Goal: Task Accomplishment & Management: Manage account settings

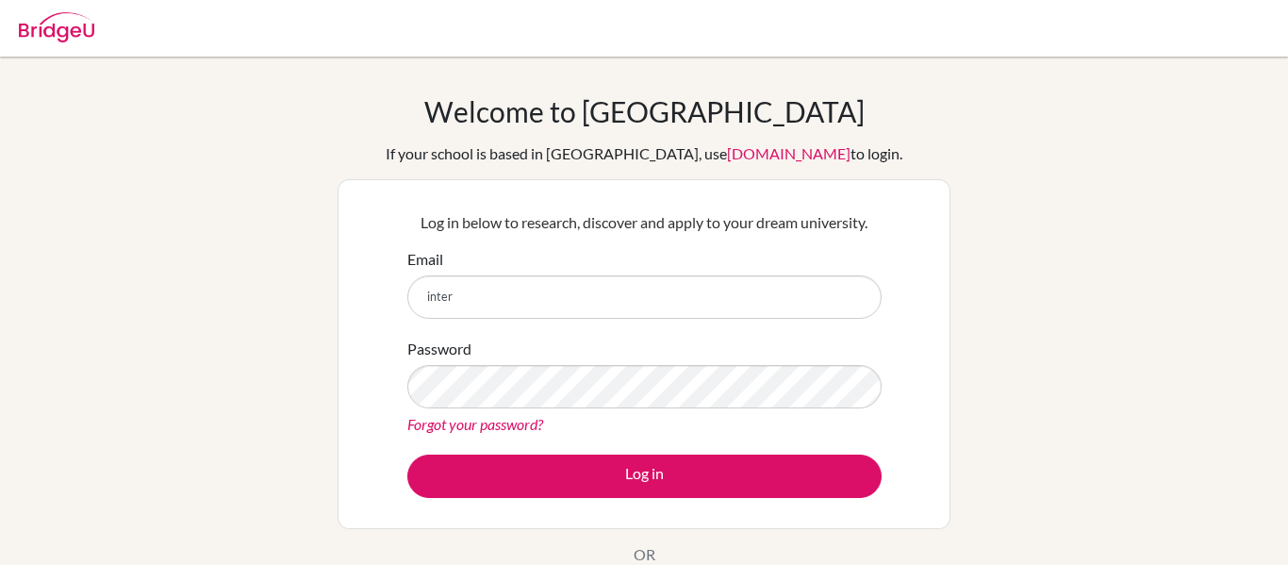
click at [487, 300] on input "inter" at bounding box center [644, 296] width 474 height 43
type input "interncc@gsis.ac.in"
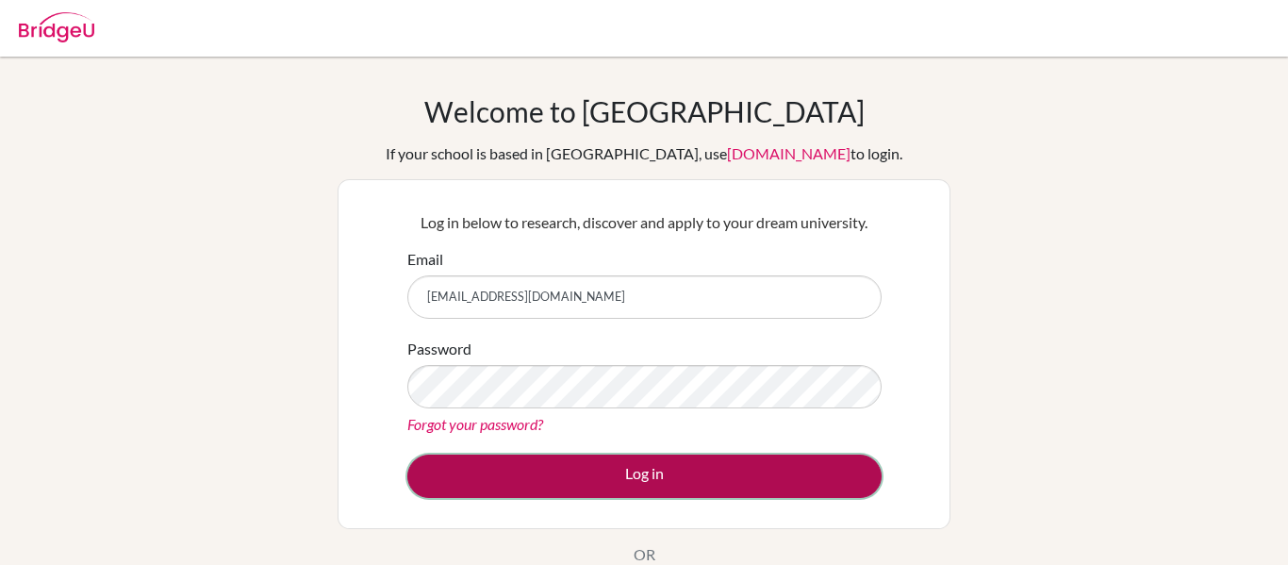
click at [596, 475] on button "Log in" at bounding box center [644, 475] width 474 height 43
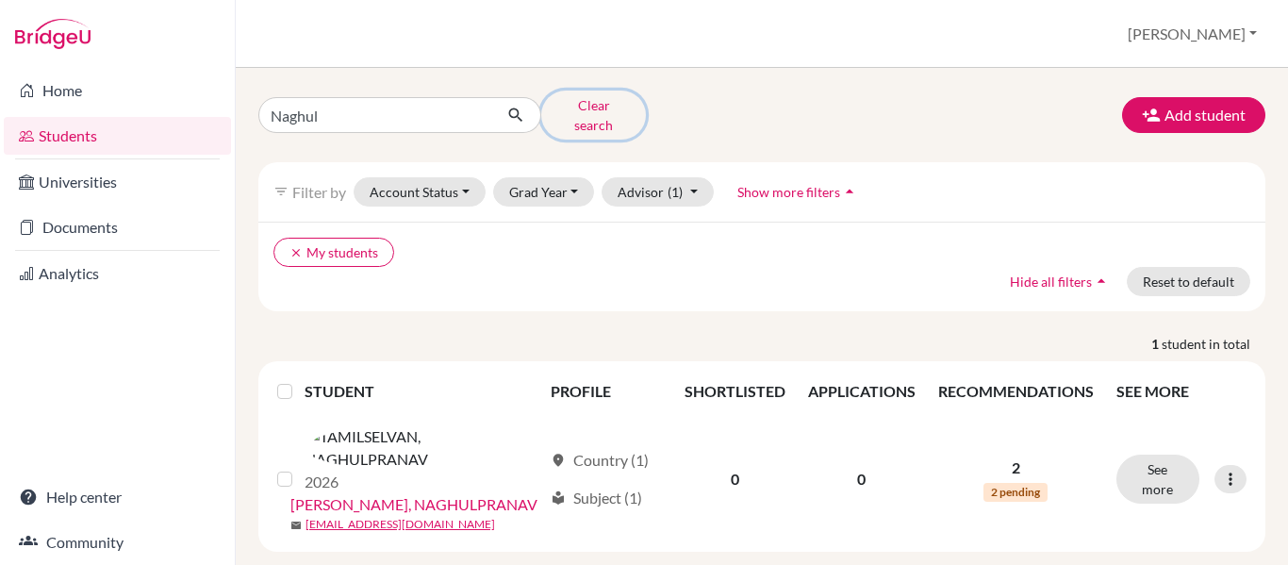
click at [573, 119] on button "Clear search" at bounding box center [593, 114] width 105 height 49
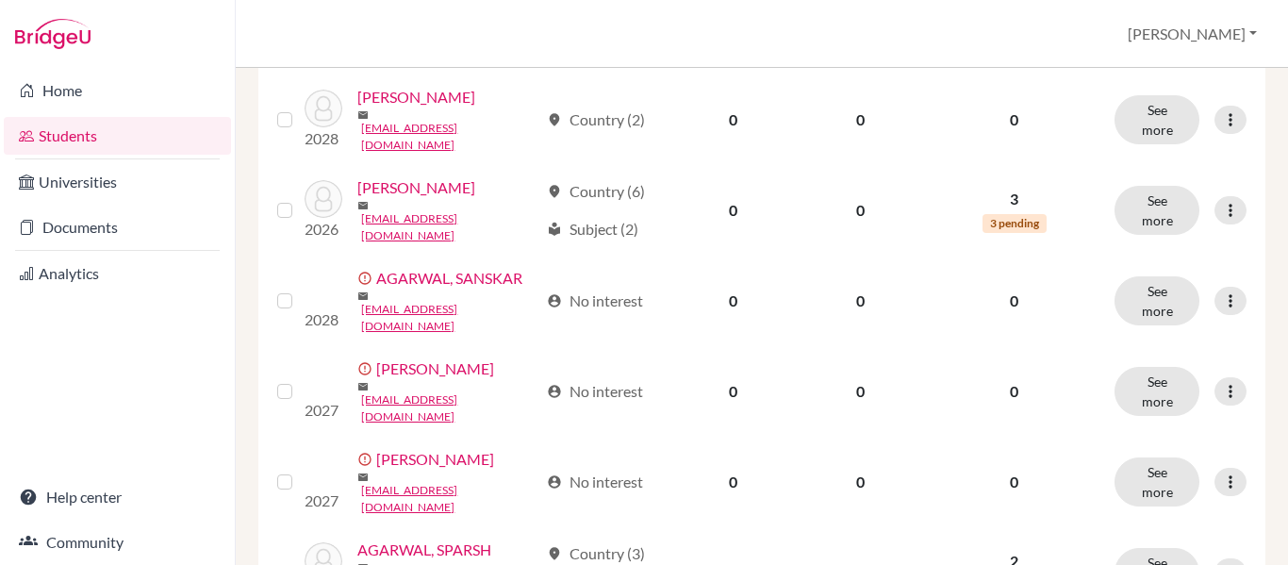
scroll to position [1203, 0]
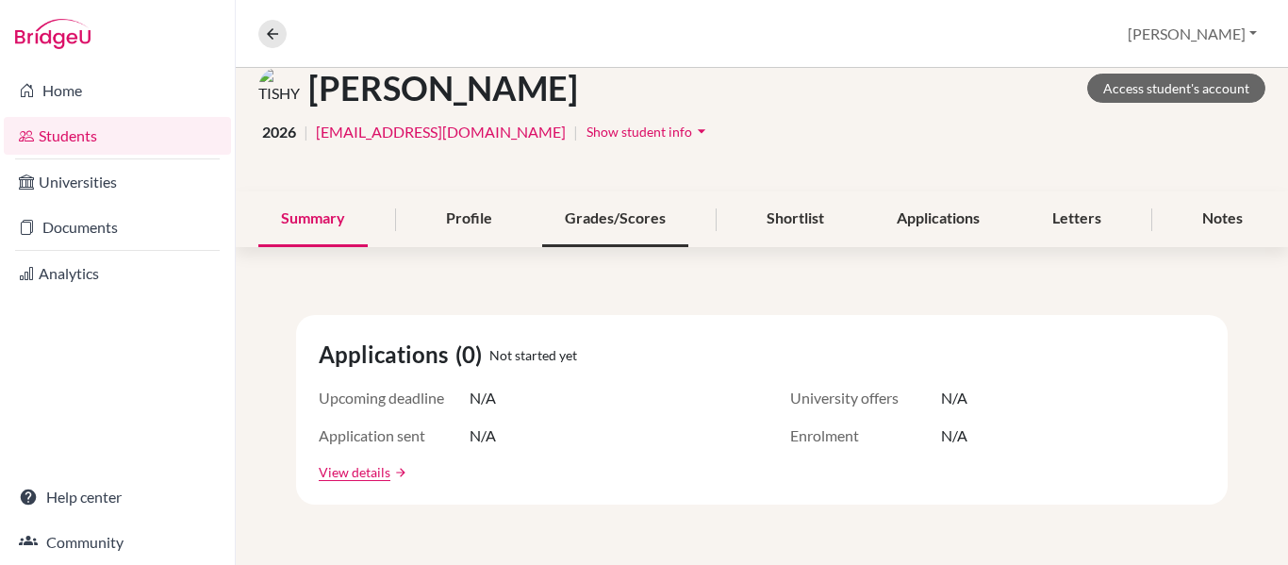
scroll to position [93, 0]
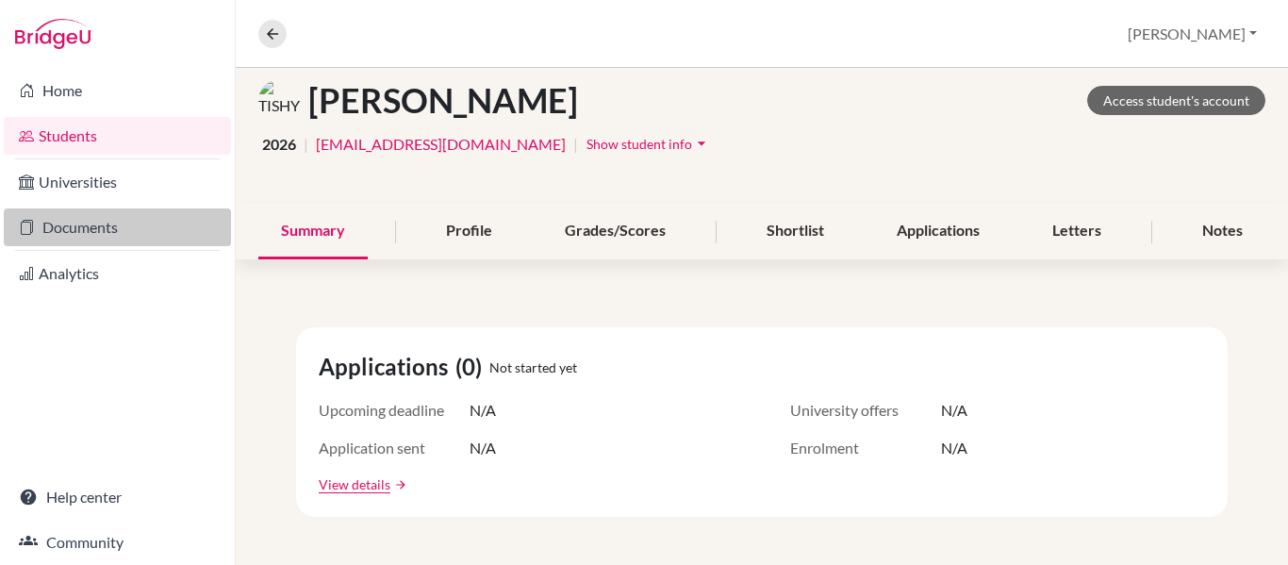
click at [75, 220] on link "Documents" at bounding box center [117, 227] width 227 height 38
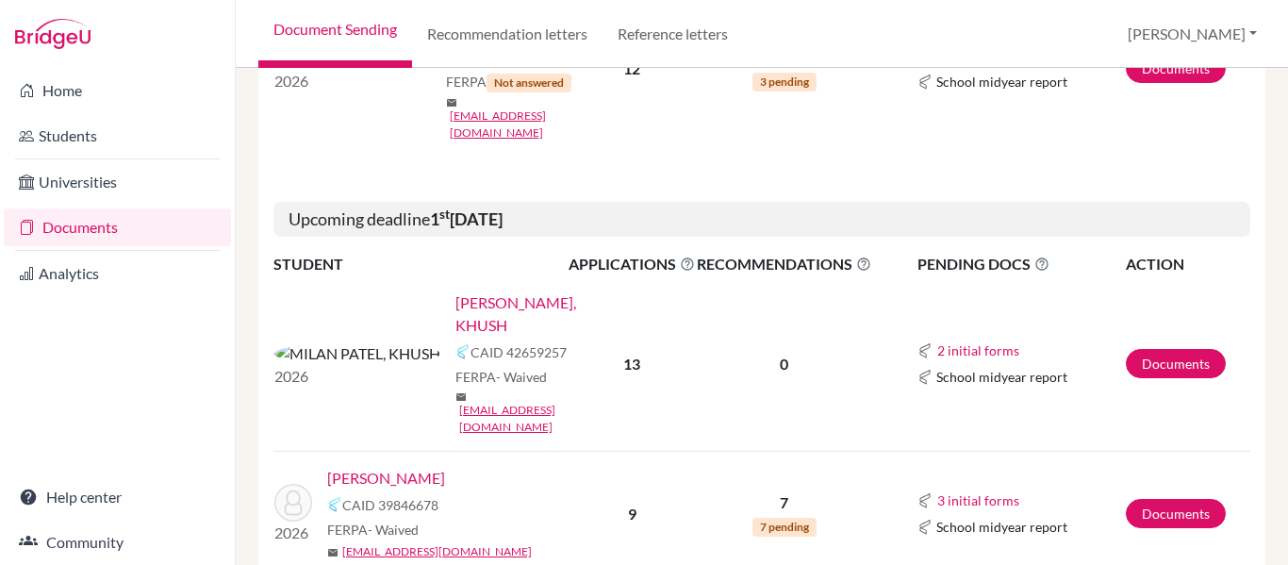
scroll to position [514, 0]
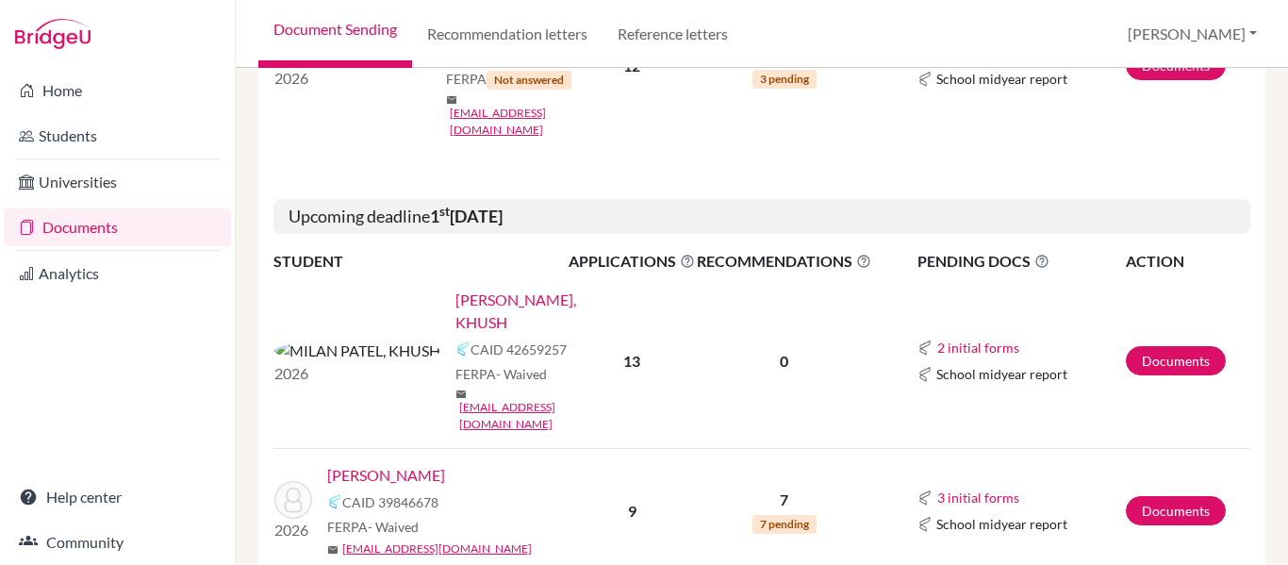
click at [457, 288] on link "[PERSON_NAME], KHUSH" at bounding box center [517, 310] width 125 height 45
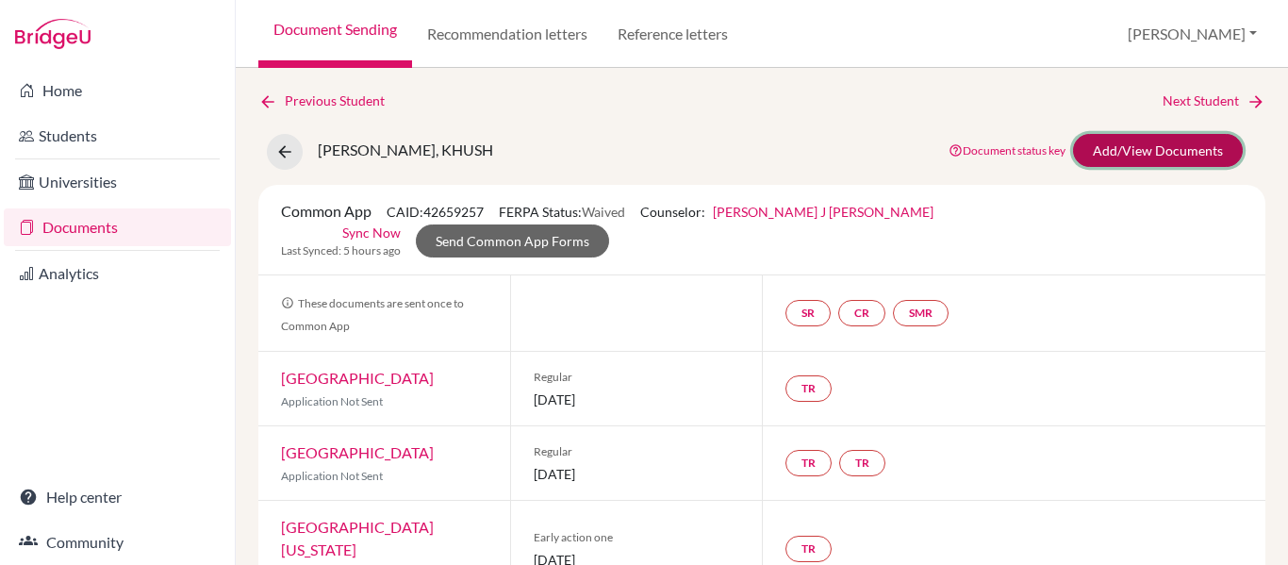
click at [1136, 157] on link "Add/View Documents" at bounding box center [1158, 150] width 170 height 33
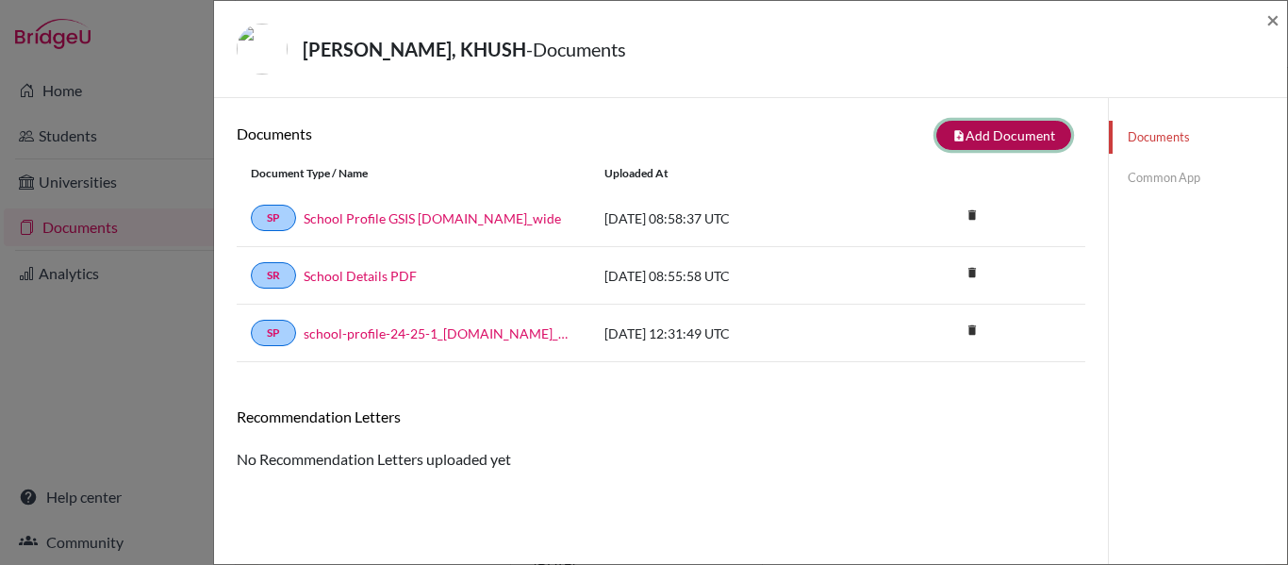
click at [1037, 124] on button "note_add Add Document" at bounding box center [1003, 135] width 135 height 29
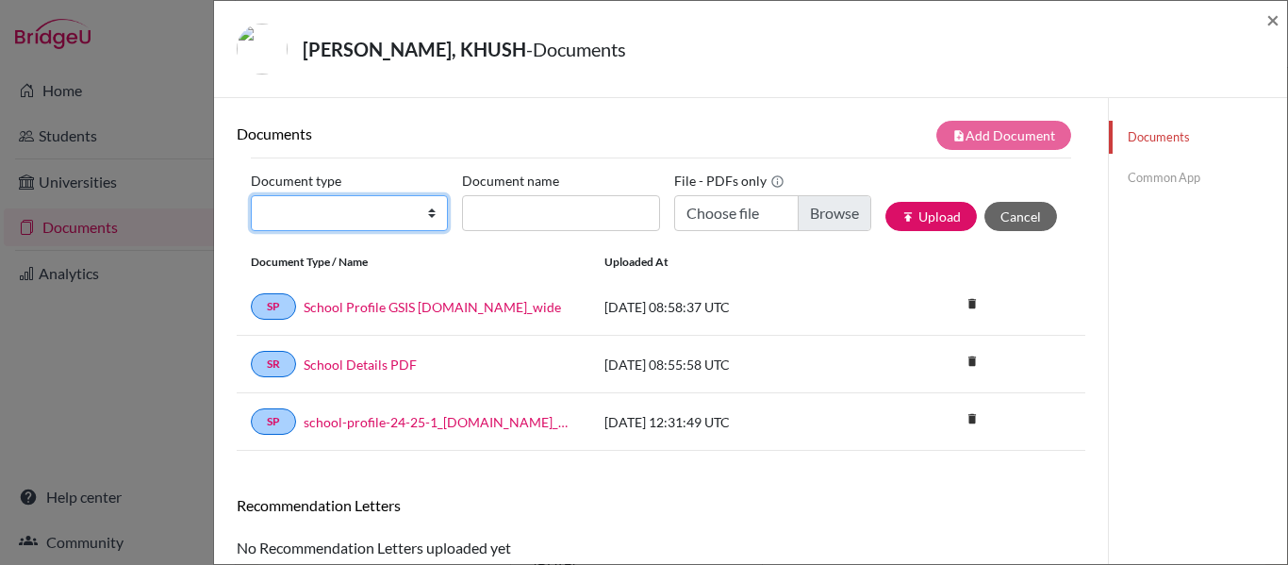
click at [317, 218] on select "Change explanation for Common App reports Counselor recommendation Internationa…" at bounding box center [349, 213] width 197 height 36
select select "2"
click at [251, 195] on select "Change explanation for Common App reports Counselor recommendation Internationa…" at bounding box center [349, 213] width 197 height 36
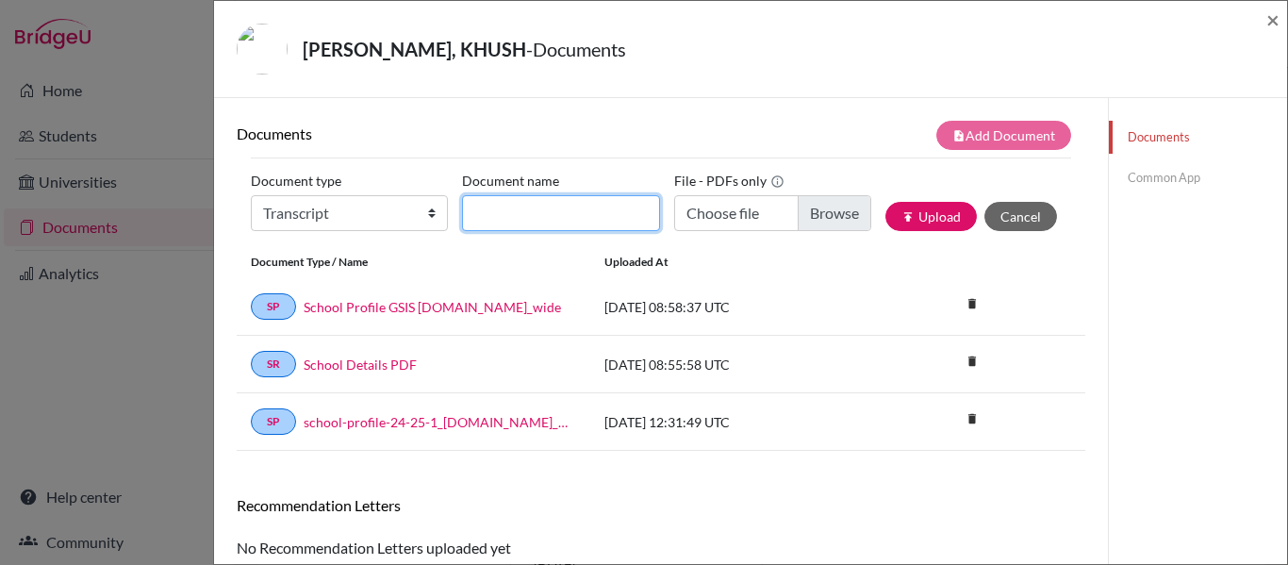
click at [507, 214] on input "Document name" at bounding box center [560, 213] width 197 height 36
click at [1274, 25] on span "×" at bounding box center [1272, 19] width 13 height 27
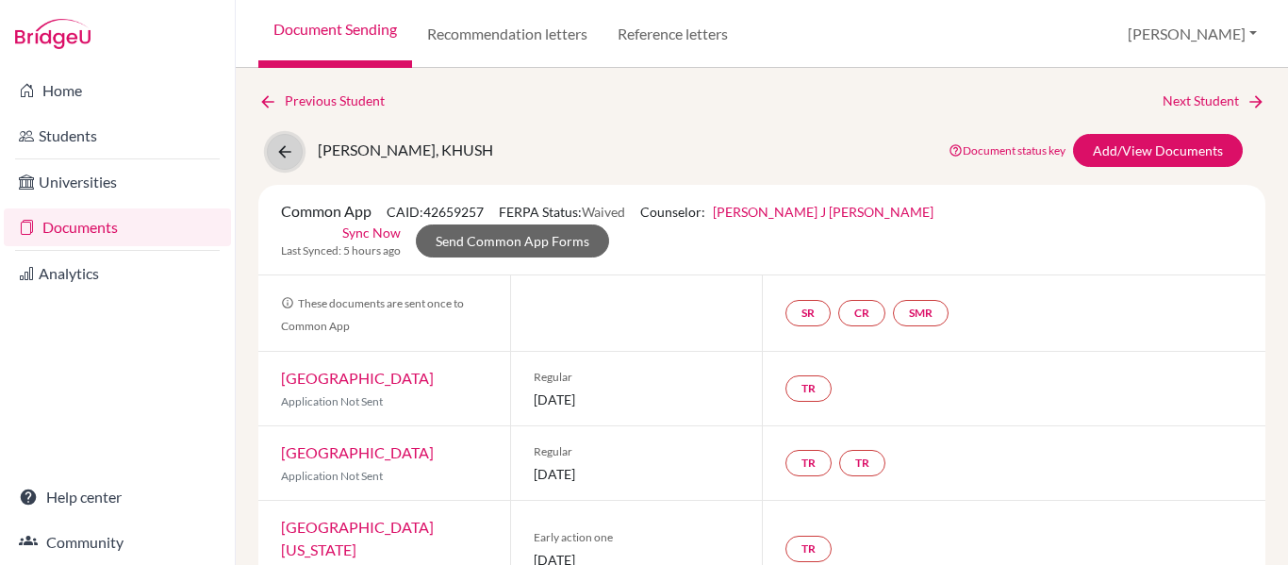
click at [284, 140] on button at bounding box center [285, 152] width 36 height 36
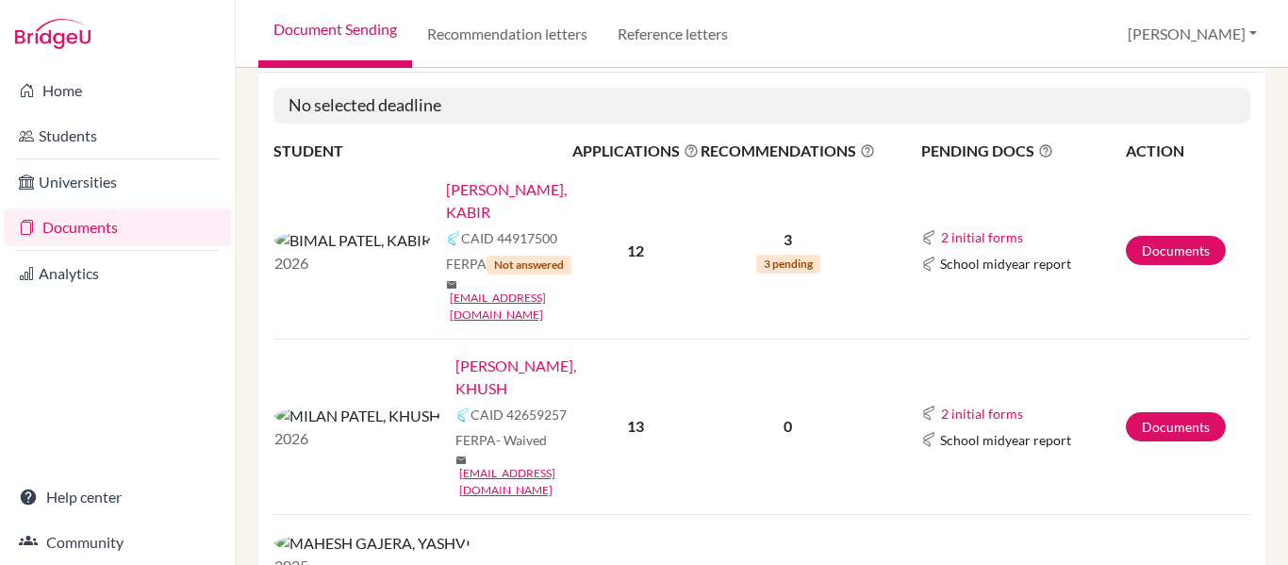
scroll to position [243, 0]
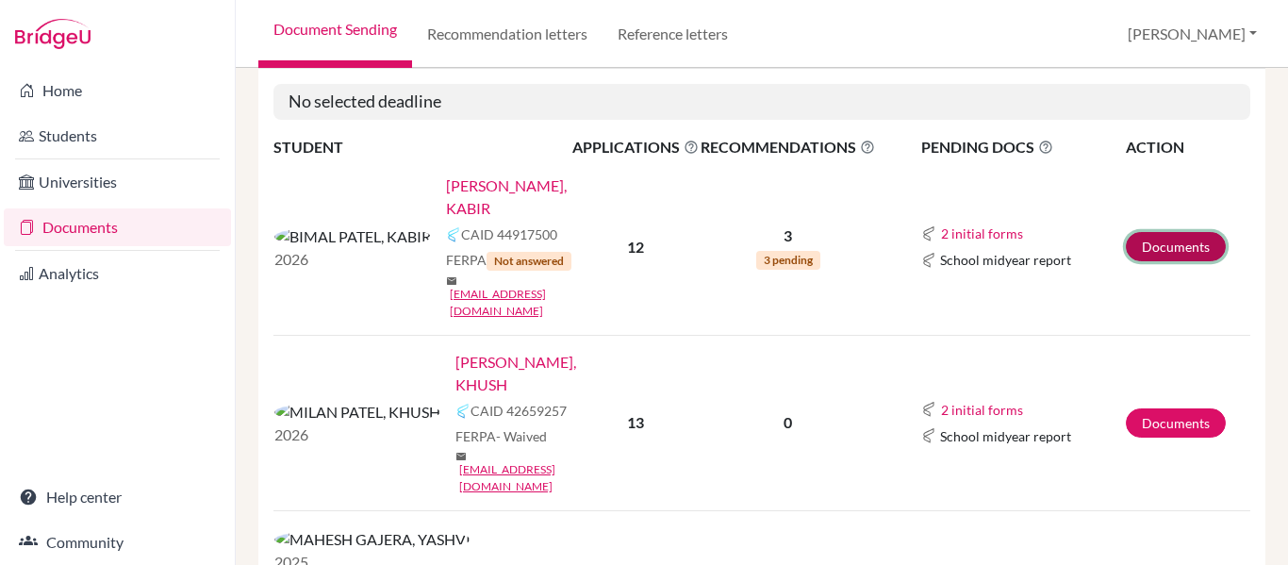
click at [1156, 232] on link "Documents" at bounding box center [1176, 246] width 100 height 29
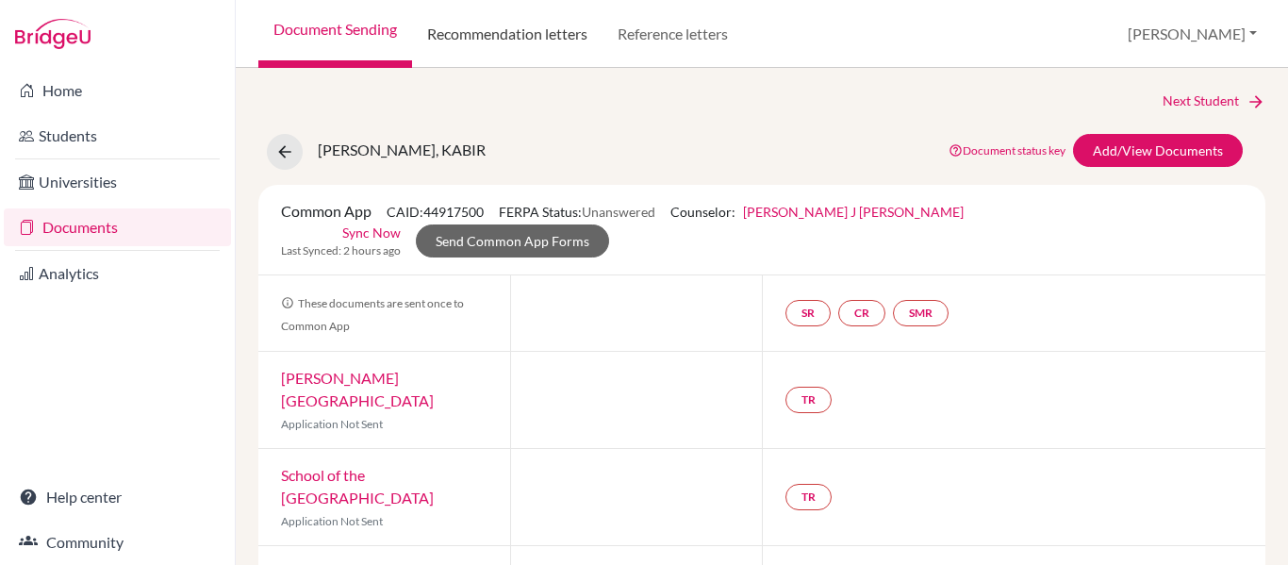
click at [550, 24] on link "Recommendation letters" at bounding box center [507, 34] width 190 height 68
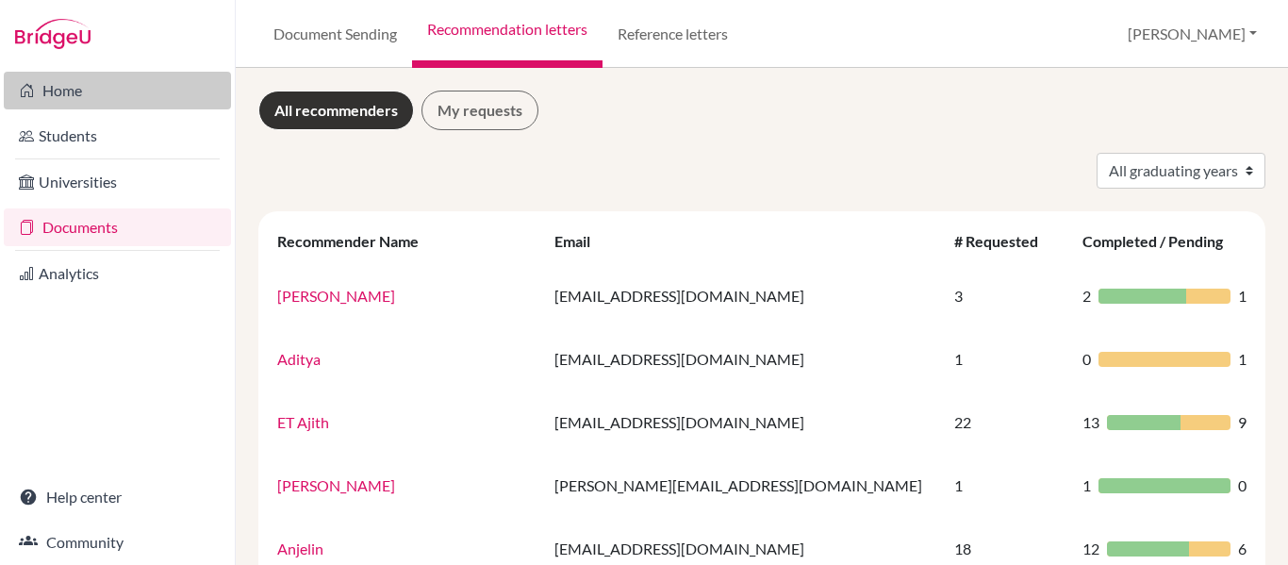
click at [124, 90] on link "Home" at bounding box center [117, 91] width 227 height 38
